Goal: Task Accomplishment & Management: Complete application form

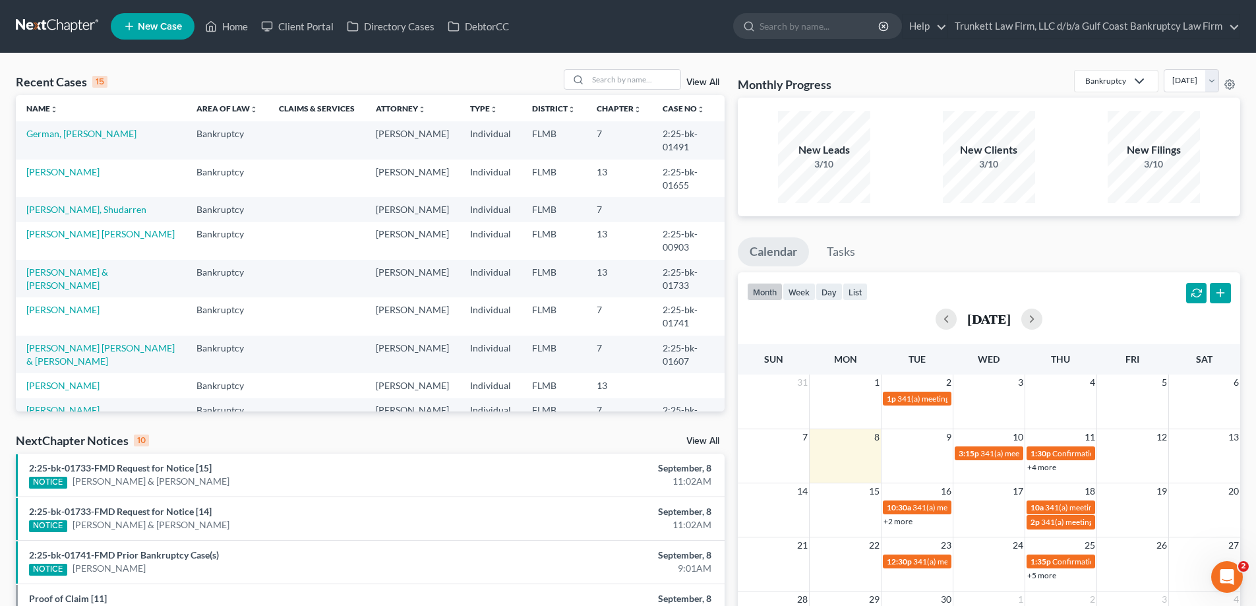
click at [154, 26] on span "New Case" at bounding box center [160, 27] width 44 height 10
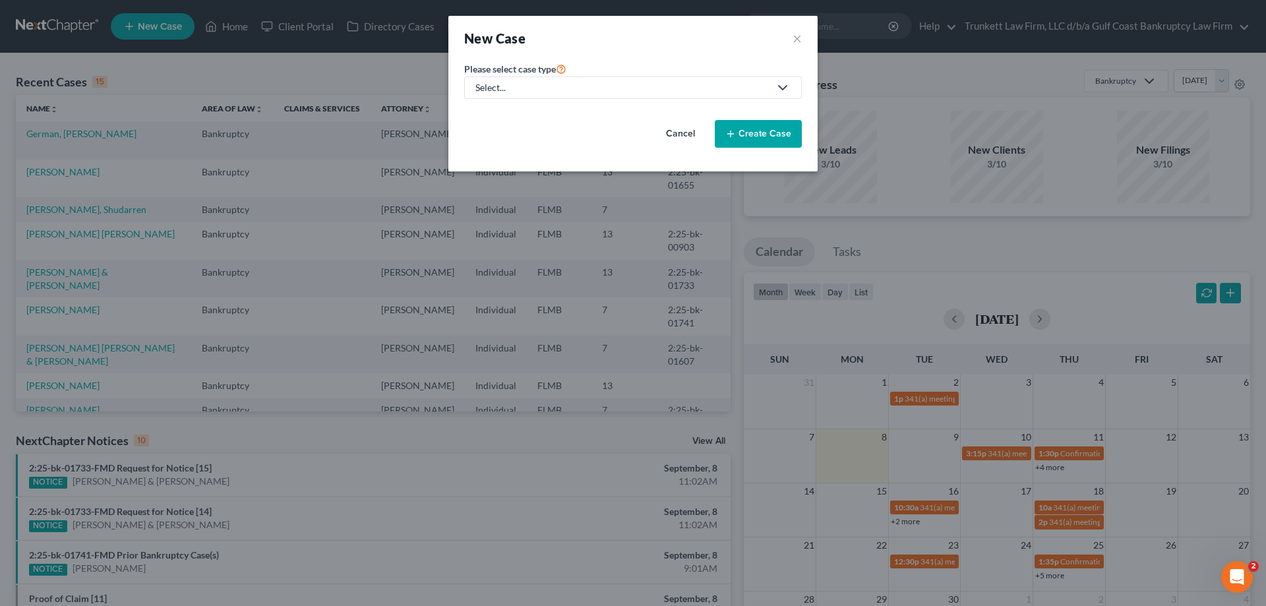
click at [501, 82] on div "Select..." at bounding box center [622, 87] width 294 height 13
click at [507, 88] on div "Select..." at bounding box center [622, 87] width 294 height 13
click at [504, 81] on div "Select..." at bounding box center [622, 87] width 294 height 13
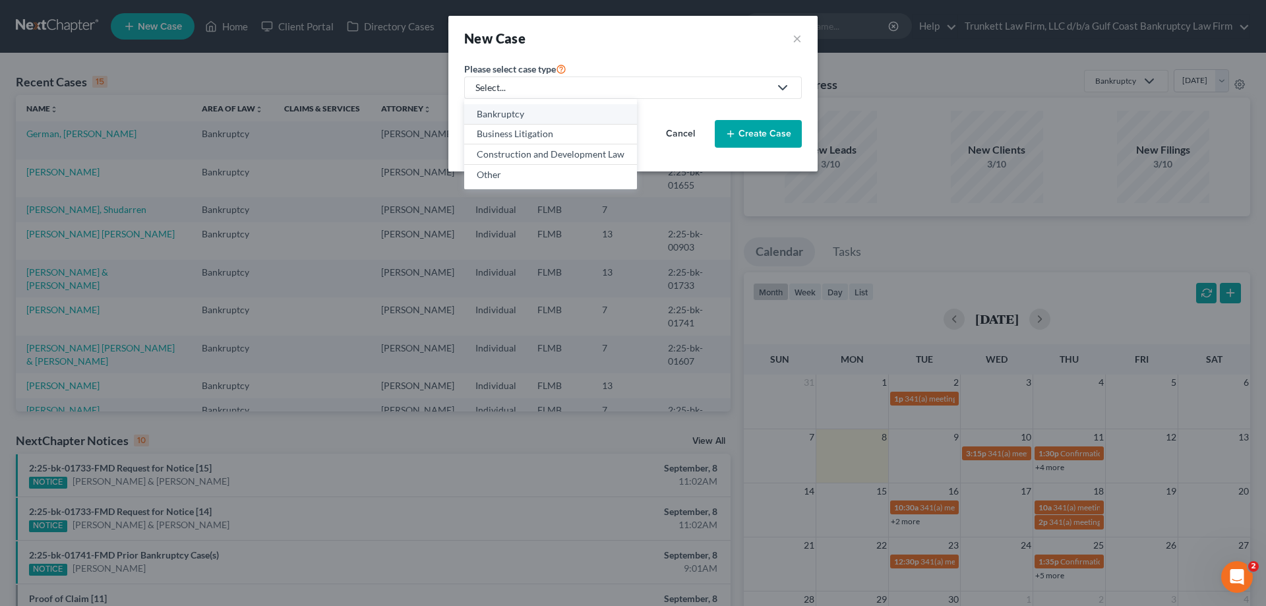
click at [509, 110] on div "Bankruptcy" at bounding box center [551, 113] width 148 height 13
select select "15"
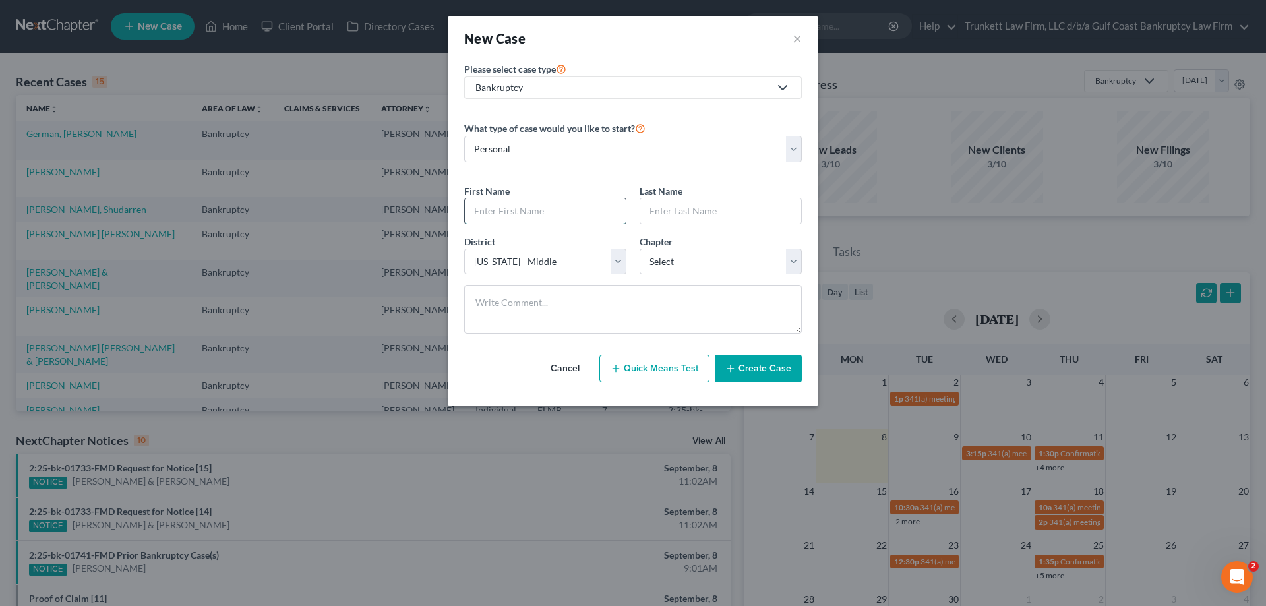
click at [531, 207] on input "text" at bounding box center [545, 210] width 161 height 25
type input "Juan"
type input "Cruz"
click at [684, 263] on select "Select 7 11 12 13" at bounding box center [720, 262] width 162 height 26
select select "0"
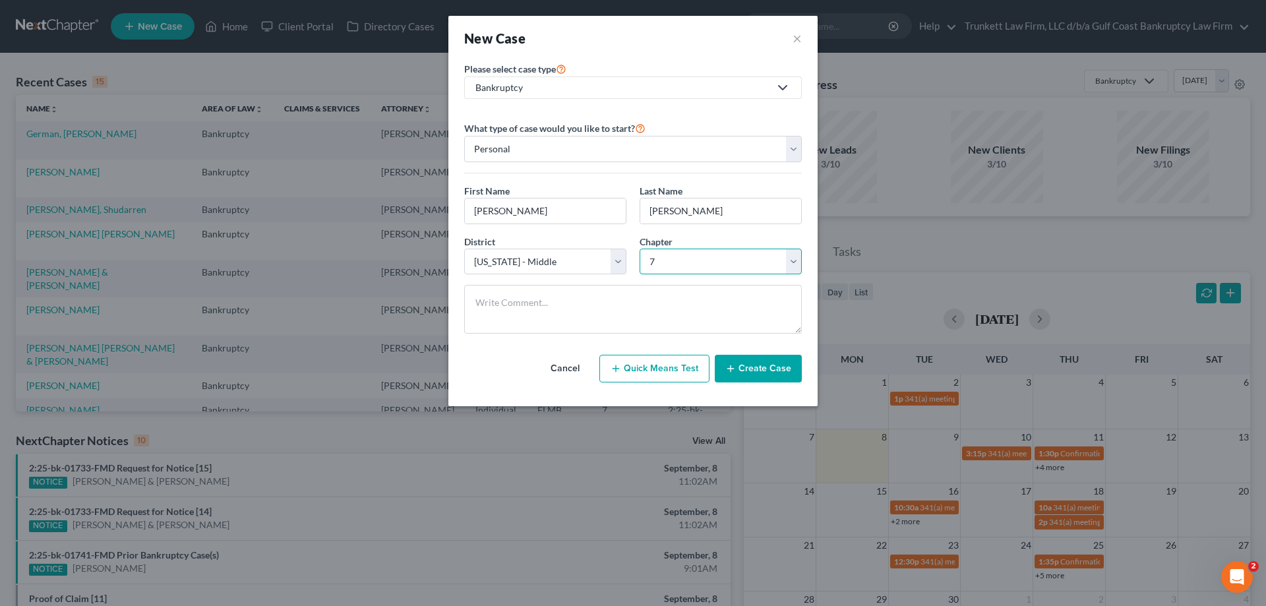
click at [639, 249] on select "Select 7 11 12 13" at bounding box center [720, 262] width 162 height 26
click at [746, 367] on button "Create Case" at bounding box center [758, 369] width 87 height 28
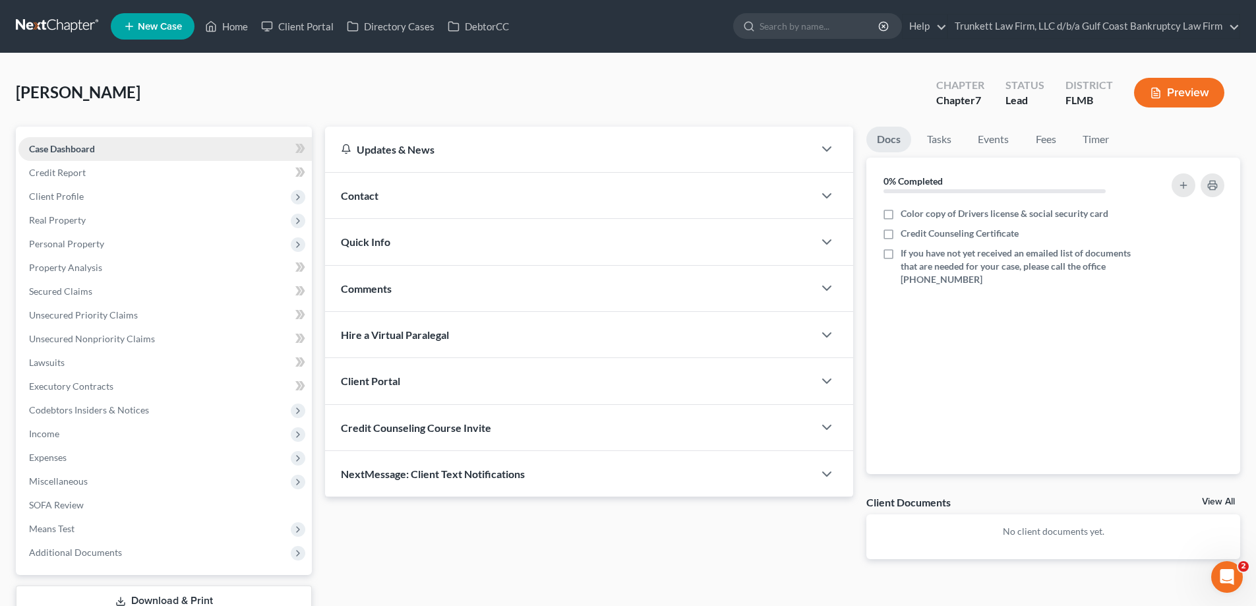
click at [64, 156] on link "Case Dashboard" at bounding box center [164, 149] width 293 height 24
click at [76, 145] on span "Case Dashboard" at bounding box center [62, 148] width 66 height 11
click at [61, 150] on span "Case Dashboard" at bounding box center [62, 148] width 66 height 11
click at [409, 382] on div "Client Portal" at bounding box center [569, 380] width 488 height 45
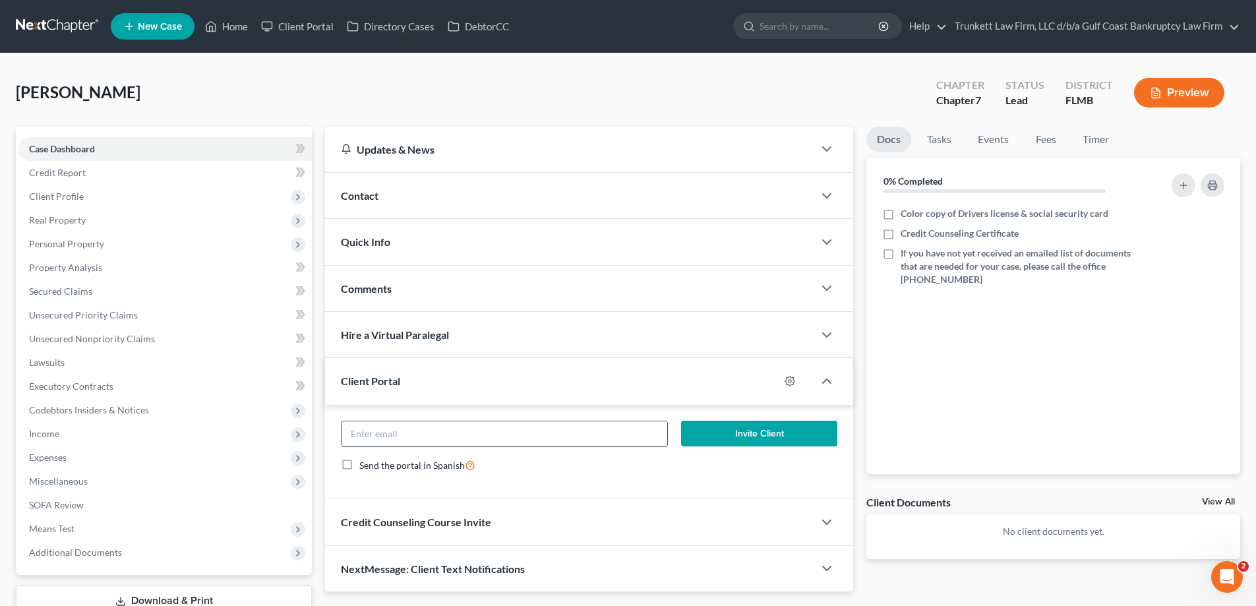
click at [462, 434] on input "email" at bounding box center [503, 433] width 325 height 25
type input "juan.crueze@outlook.com"
click at [780, 430] on button "Invite Client" at bounding box center [759, 434] width 157 height 26
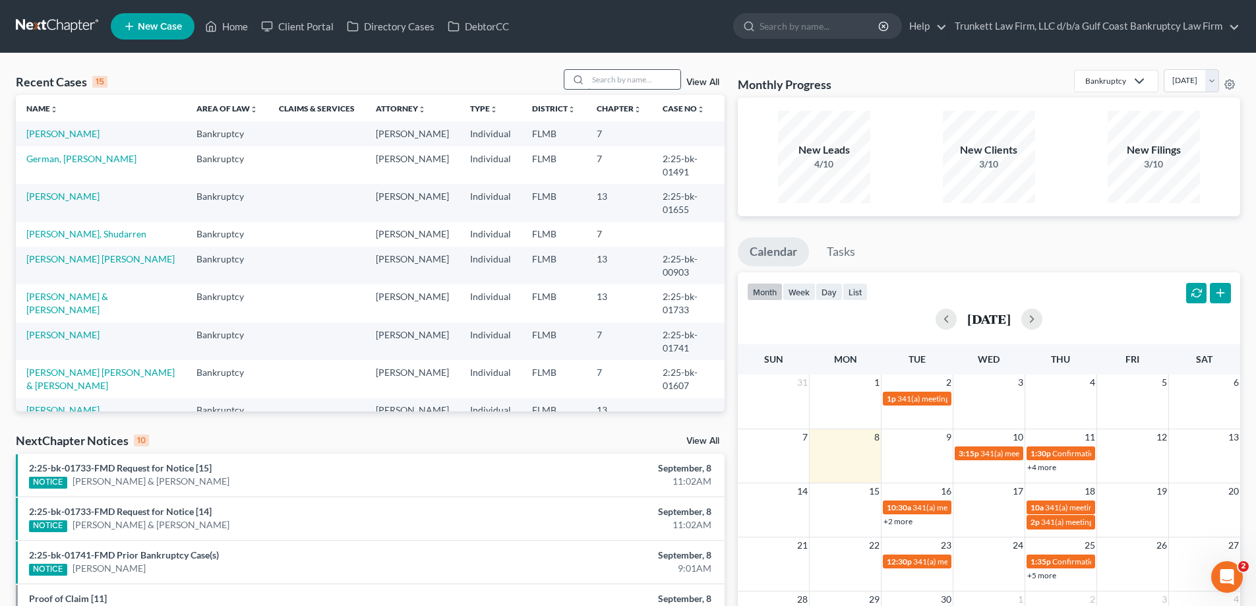
click at [607, 82] on input "search" at bounding box center [634, 79] width 92 height 19
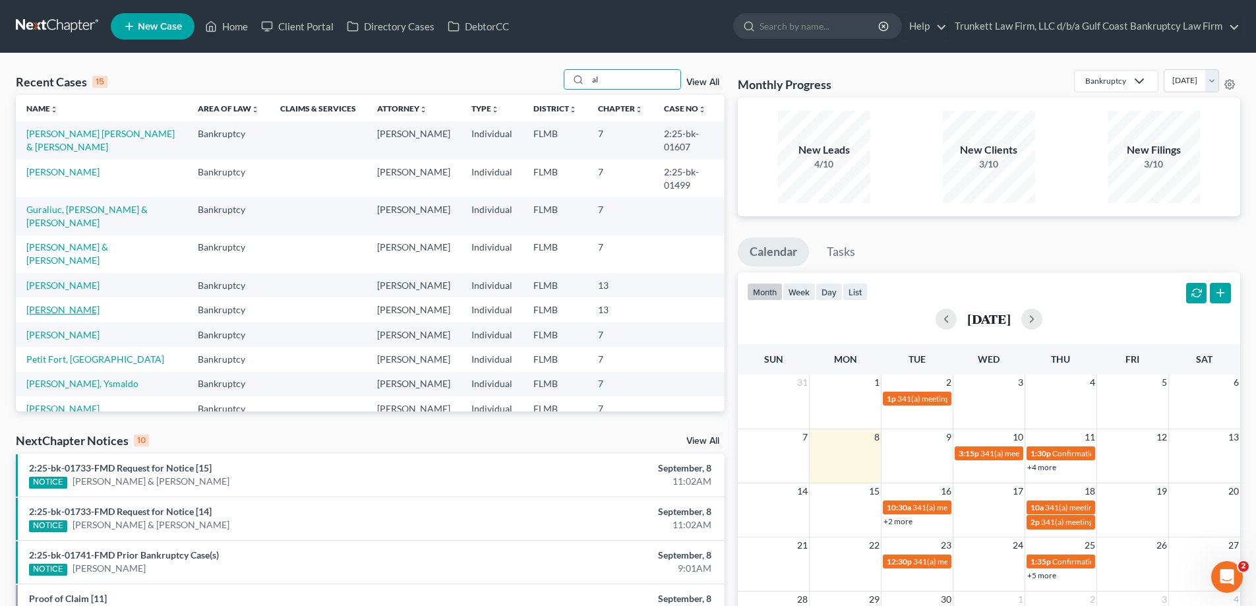
type input "al"
click at [68, 315] on link "Alvarez, Dunia" at bounding box center [62, 309] width 73 height 11
